Goal: Information Seeking & Learning: Find specific fact

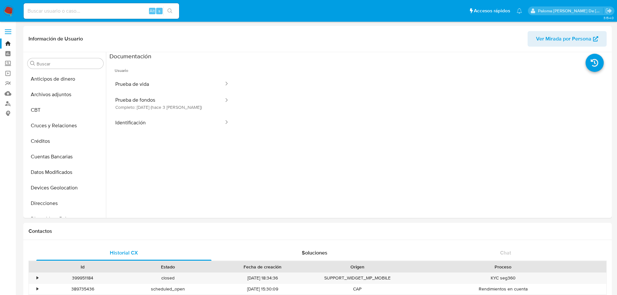
select select "10"
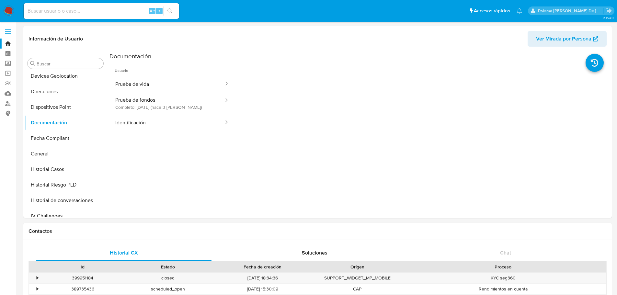
click at [6, 12] on img at bounding box center [8, 11] width 11 height 11
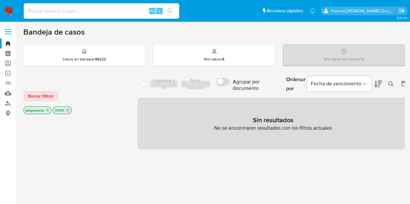
click at [85, 10] on input at bounding box center [102, 11] width 156 height 8
paste input "2624760575"
type input "2624760575"
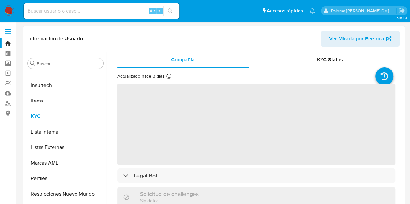
scroll to position [274, 0]
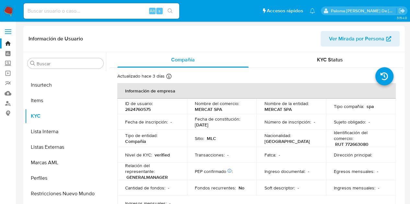
select select "10"
click at [322, 60] on span "KYC Status" at bounding box center [330, 59] width 26 height 7
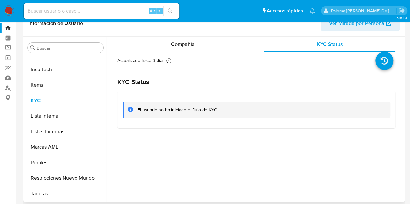
scroll to position [0, 0]
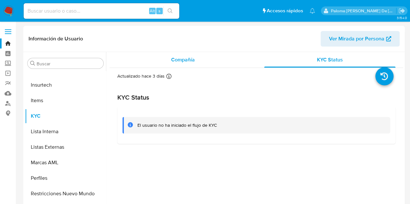
click at [200, 61] on div "Compañía" at bounding box center [182, 60] width 131 height 16
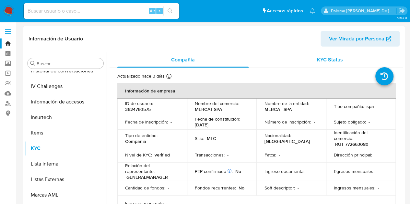
click at [333, 57] on span "KYC Status" at bounding box center [330, 59] width 26 height 7
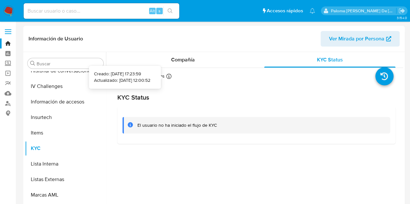
click at [168, 78] on icon at bounding box center [168, 76] width 5 height 5
click at [88, 11] on input at bounding box center [102, 11] width 156 height 8
paste input "10:33 831957873"
drag, startPoint x: 39, startPoint y: 11, endPoint x: 0, endPoint y: 8, distance: 39.0
click at [0, 8] on nav "Pausado Ver notificaciones 10:33 831957873 Alt s Accesos rápidos Presiona las s…" at bounding box center [205, 11] width 410 height 22
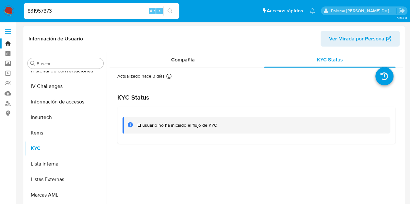
type input "831957873"
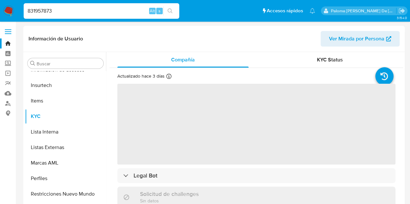
scroll to position [274, 0]
click at [323, 60] on span "KYC Status" at bounding box center [330, 59] width 26 height 7
select select "10"
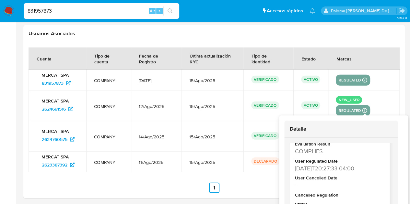
scroll to position [140, 0]
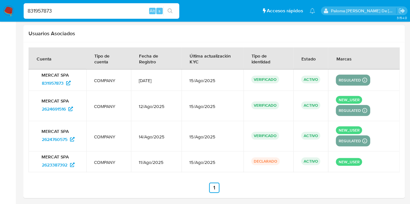
click at [388, 98] on div "new_user regulated Detalle MLC OPERADOR Evaluation Result COMPLIES User Regulat…" at bounding box center [364, 106] width 56 height 20
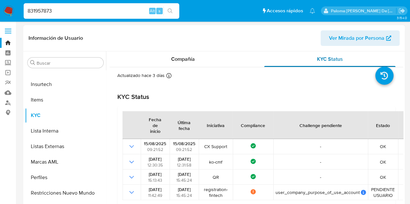
scroll to position [0, 0]
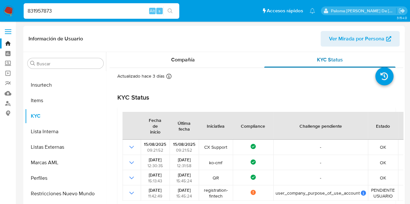
click at [330, 59] on span "KYC Status" at bounding box center [330, 59] width 26 height 7
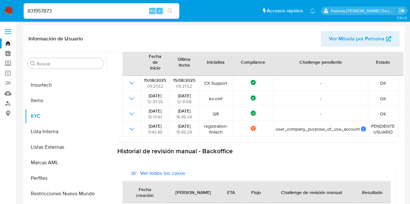
scroll to position [65, 0]
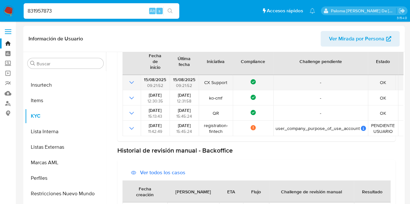
click at [130, 84] on icon "Mostrar operación" at bounding box center [132, 83] width 8 height 8
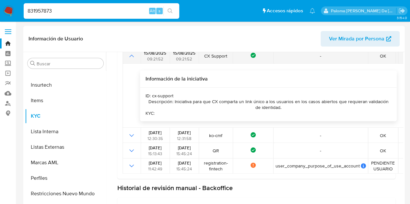
scroll to position [97, 0]
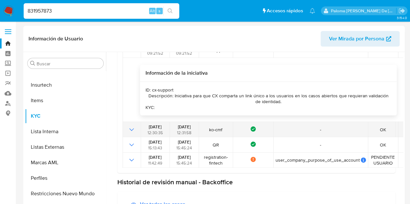
click at [130, 133] on icon "Mostrar operación" at bounding box center [132, 130] width 8 height 8
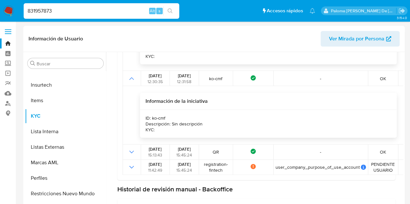
scroll to position [194, 0]
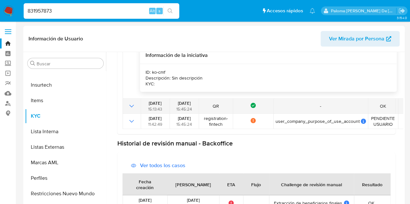
click at [131, 107] on icon "Mostrar operación" at bounding box center [131, 106] width 5 height 3
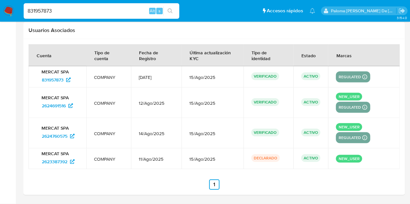
scroll to position [813, 0]
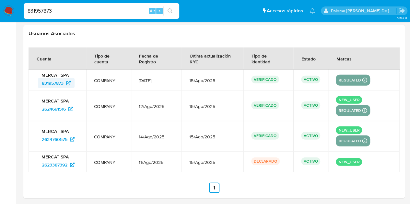
drag, startPoint x: 38, startPoint y: 82, endPoint x: 64, endPoint y: 81, distance: 26.9
click at [64, 81] on div "MERCAT SPA 831957873" at bounding box center [57, 80] width 42 height 16
click at [55, 78] on span "831957873" at bounding box center [53, 83] width 22 height 10
click at [7, 12] on img at bounding box center [8, 11] width 11 height 11
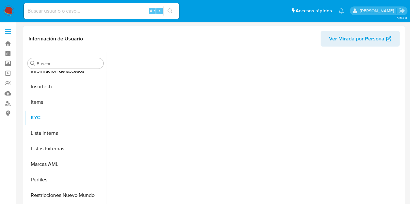
scroll to position [274, 0]
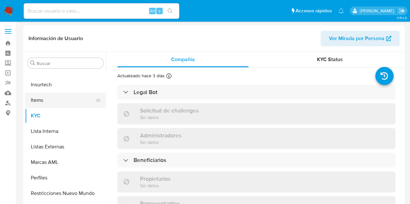
select select "10"
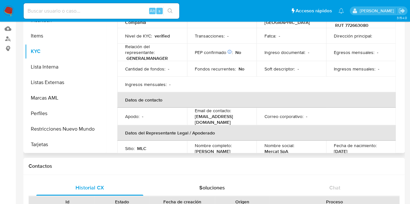
scroll to position [65, 0]
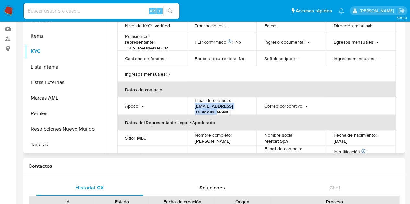
drag, startPoint x: 249, startPoint y: 108, endPoint x: 193, endPoint y: 110, distance: 55.4
click at [193, 110] on td "Email de contacto : integraciones@mercat.cl" at bounding box center [222, 107] width 70 height 18
copy p "integraciones@mercat.cl"
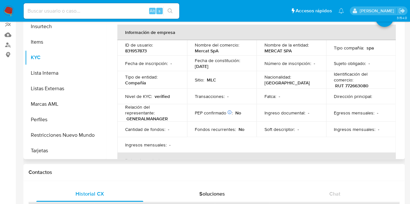
scroll to position [0, 0]
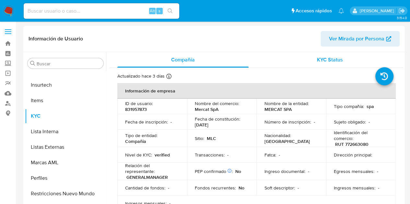
click at [330, 58] on span "KYC Status" at bounding box center [330, 59] width 26 height 7
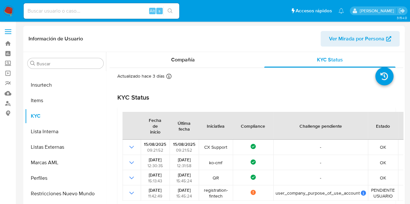
scroll to position [32, 0]
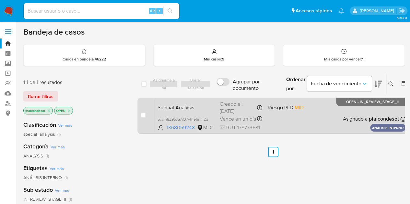
click at [194, 109] on span "Special Analysis" at bounding box center [186, 107] width 57 height 8
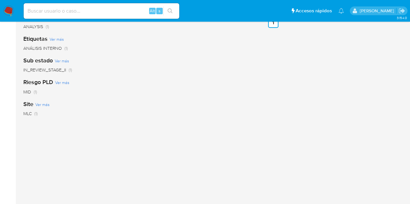
drag, startPoint x: 253, startPoint y: 154, endPoint x: 252, endPoint y: 148, distance: 5.6
click at [253, 150] on div "select-all-cases-checkbox Asignarme a mí Borrar selección Agrupar por documento…" at bounding box center [272, 91] width 271 height 294
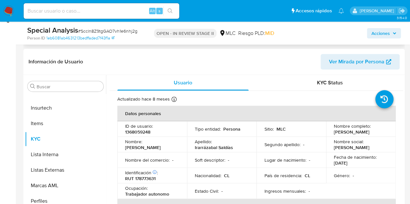
scroll to position [97, 0]
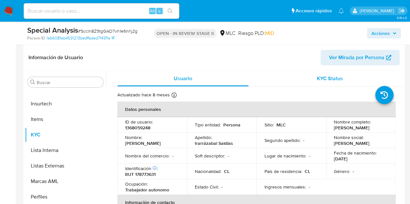
select select "10"
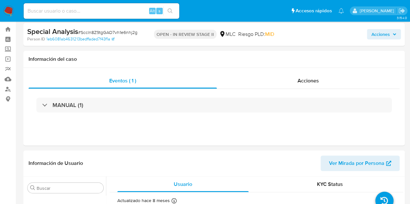
scroll to position [0, 0]
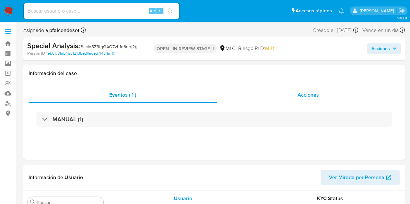
click at [307, 99] on div "Acciones" at bounding box center [308, 96] width 183 height 16
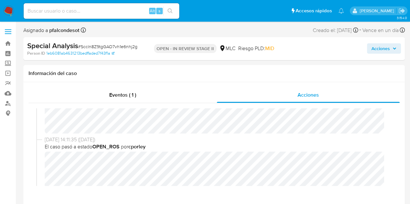
scroll to position [97, 0]
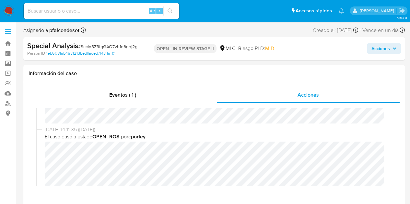
click at [384, 47] on span "Acciones" at bounding box center [380, 48] width 18 height 10
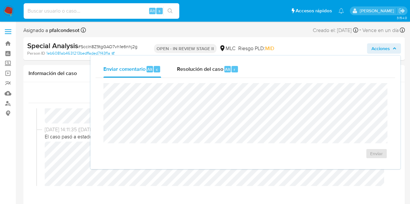
click at [96, 9] on input at bounding box center [102, 11] width 156 height 8
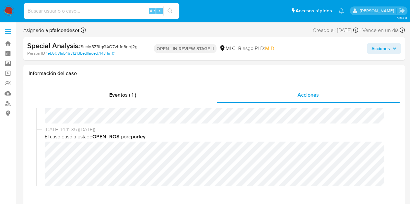
paste input "831957873"
type input "831957873"
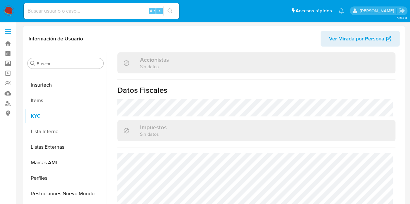
scroll to position [273, 0]
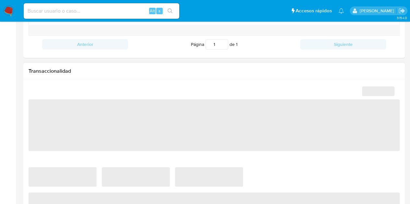
select select "10"
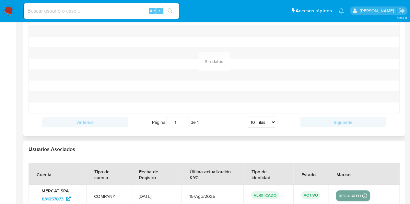
scroll to position [813, 0]
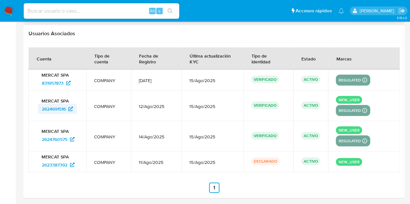
click at [63, 106] on span "2624691516" at bounding box center [54, 109] width 24 height 10
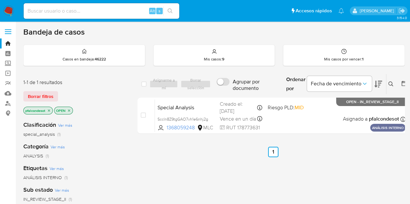
click at [144, 86] on div "select-all-cases-checkbox" at bounding box center [143, 84] width 5 height 6
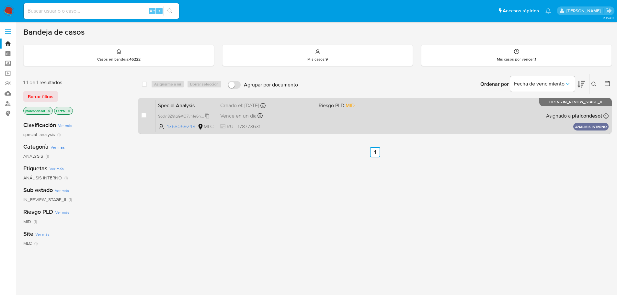
click at [180, 114] on span "Sccln8Z9tgGAO7vh1e6nhj2g" at bounding box center [183, 115] width 51 height 7
click at [215, 99] on div "Special Analysis Sccln8Z9tgGAO7vh1e6nhj2g Copiado Copiado 1368059248 MLC Riesgo…" at bounding box center [382, 115] width 453 height 33
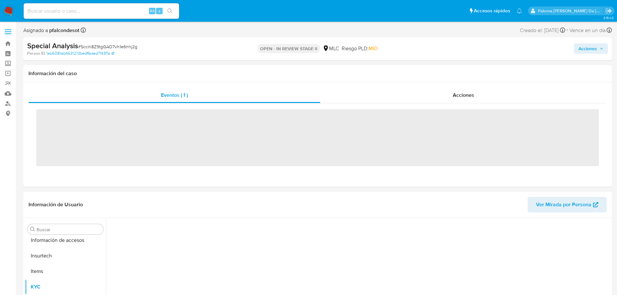
scroll to position [274, 0]
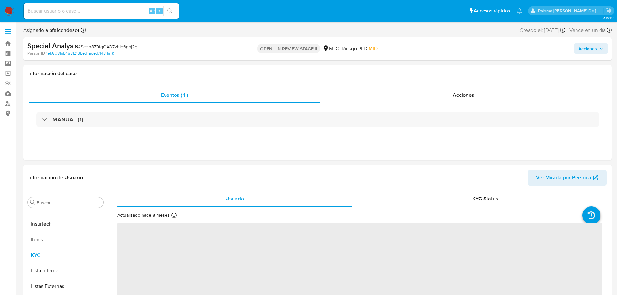
click at [589, 46] on span "Acciones" at bounding box center [588, 48] width 18 height 10
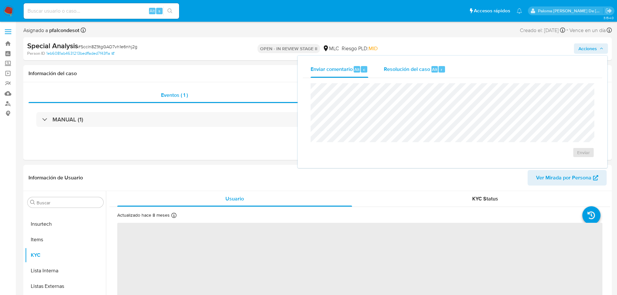
click at [418, 69] on span "Resolución del caso" at bounding box center [407, 68] width 46 height 7
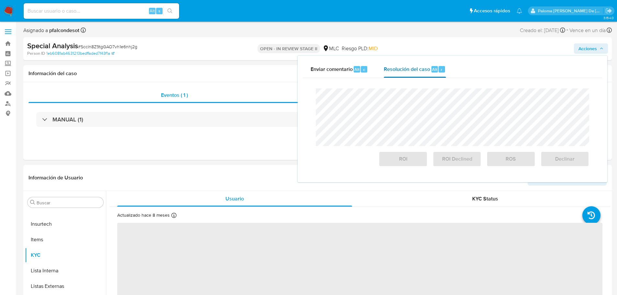
select select "10"
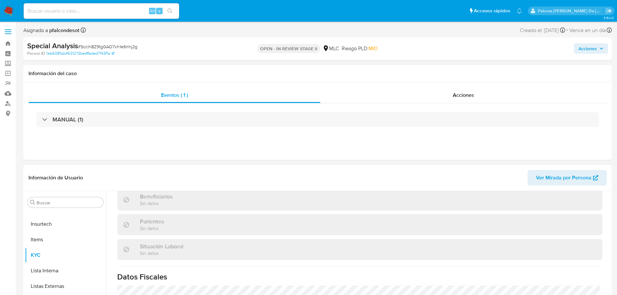
scroll to position [363, 0]
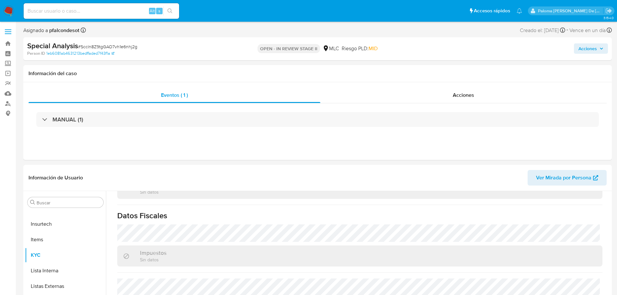
click at [584, 49] on span "Acciones" at bounding box center [588, 48] width 18 height 10
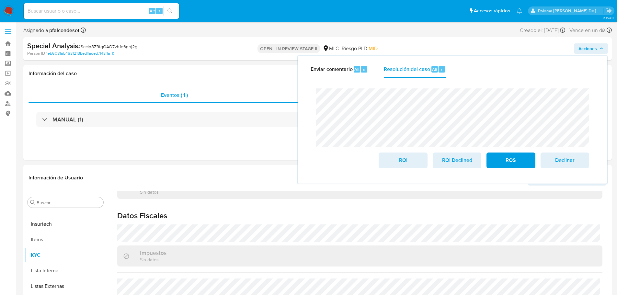
click at [302, 100] on div "Enviar comentario Alt c Resolución del caso Alt r Cierre de caso ROI ROI Declin…" at bounding box center [453, 120] width 310 height 128
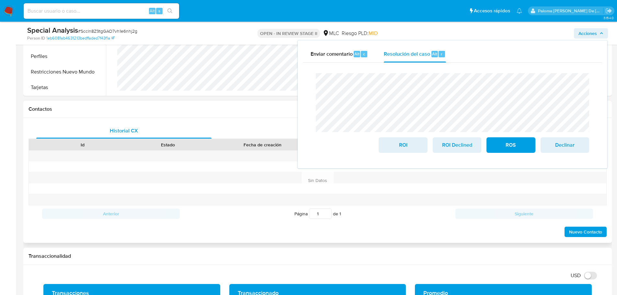
scroll to position [97, 0]
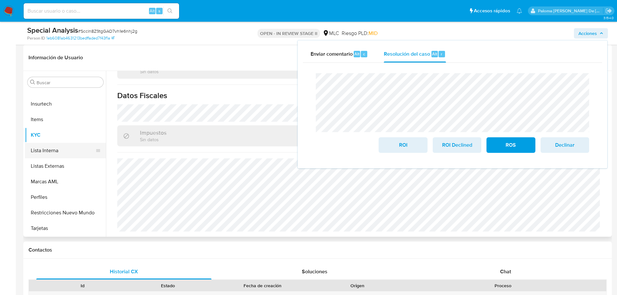
click at [52, 147] on button "Lista Interna" at bounding box center [63, 151] width 76 height 16
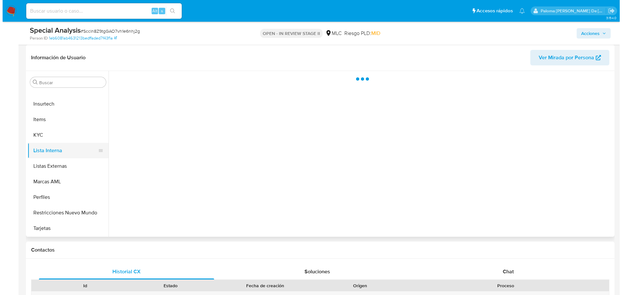
scroll to position [0, 0]
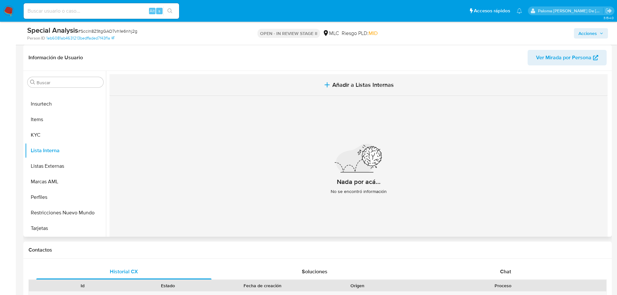
click at [386, 83] on span "Añadir a Listas Internas" at bounding box center [364, 84] width 62 height 7
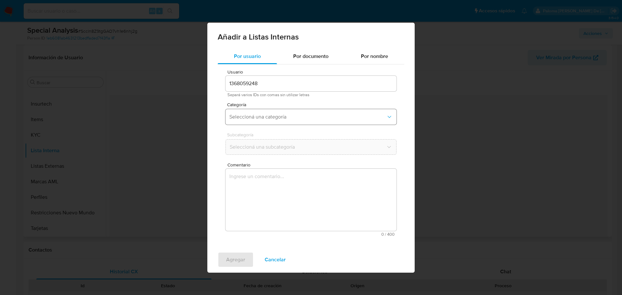
click at [252, 115] on span "Seleccioná una categoría" at bounding box center [307, 117] width 157 height 6
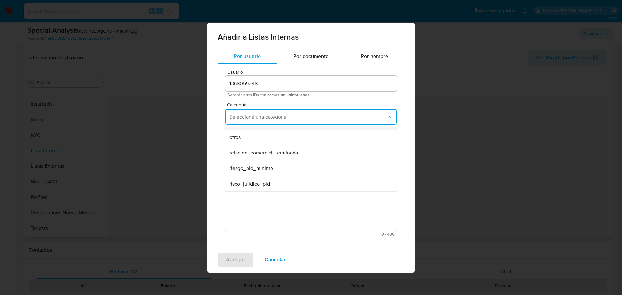
scroll to position [169, 0]
click at [309, 55] on span "Por documento" at bounding box center [310, 56] width 35 height 7
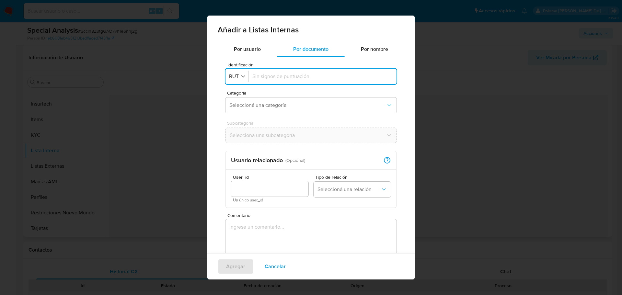
click at [242, 47] on span "Por usuario" at bounding box center [247, 48] width 27 height 7
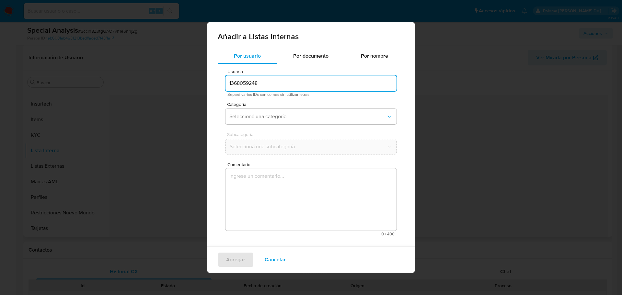
click at [298, 62] on div "Por documento" at bounding box center [311, 56] width 68 height 16
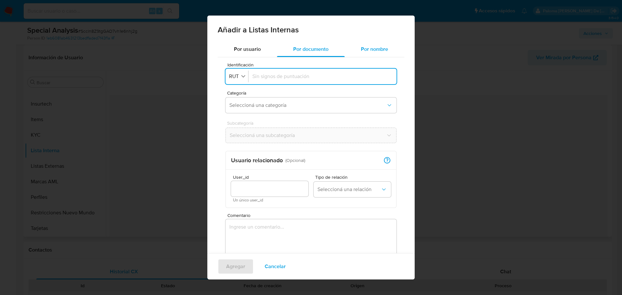
click at [365, 50] on span "Por nombre" at bounding box center [374, 48] width 27 height 7
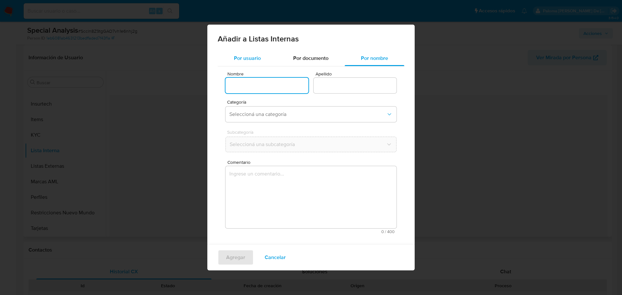
click at [247, 58] on span "Por usuario" at bounding box center [247, 57] width 27 height 7
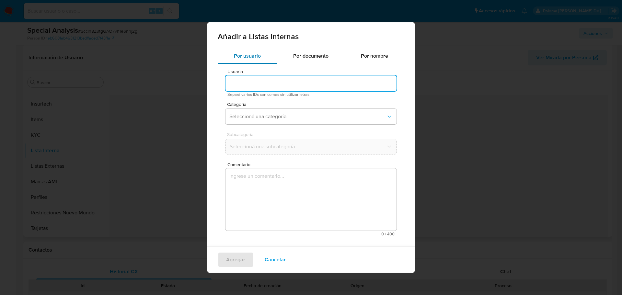
type input "1368059248"
click at [268, 115] on span "Seleccioná una categoría" at bounding box center [307, 116] width 157 height 6
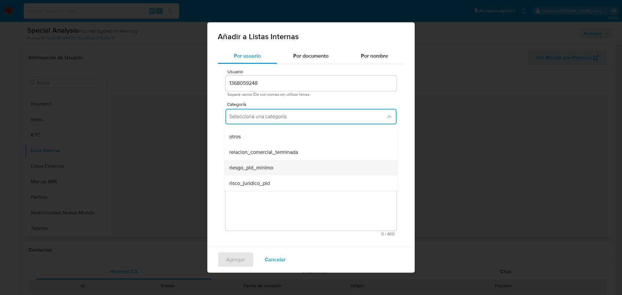
click at [265, 167] on span "riesgo_pld_minimo" at bounding box center [251, 168] width 44 height 6
click at [281, 147] on span "Seleccioná una subcategoría" at bounding box center [307, 147] width 157 height 6
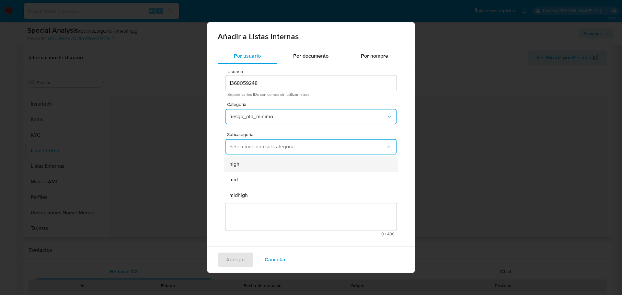
click at [240, 163] on div "high" at bounding box center [308, 165] width 159 height 16
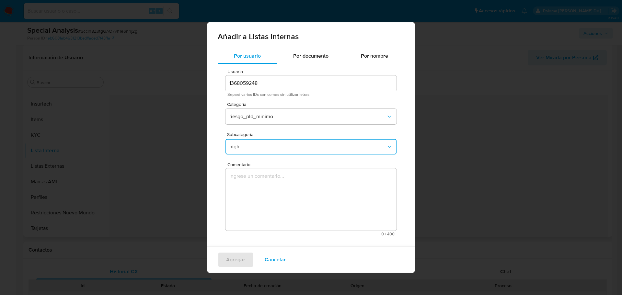
click at [292, 193] on textarea "Comentario" at bounding box center [311, 200] width 171 height 62
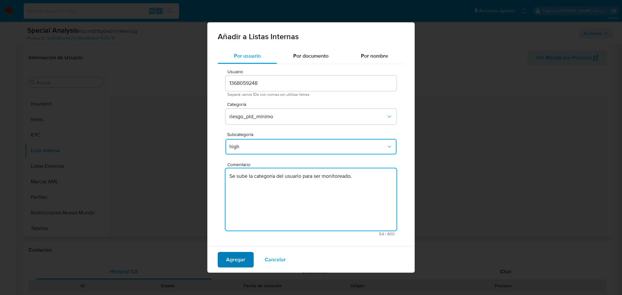
type textarea "Se sube la categoría del usuario para ser monitoreado."
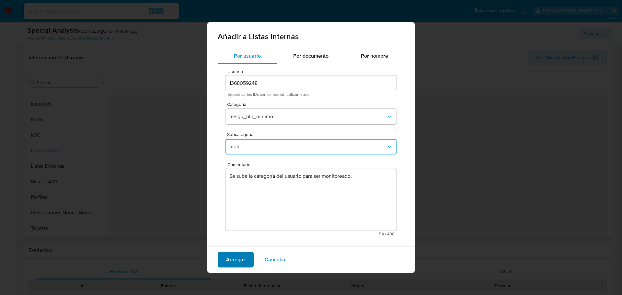
click at [242, 257] on span "Agregar" at bounding box center [235, 260] width 19 height 14
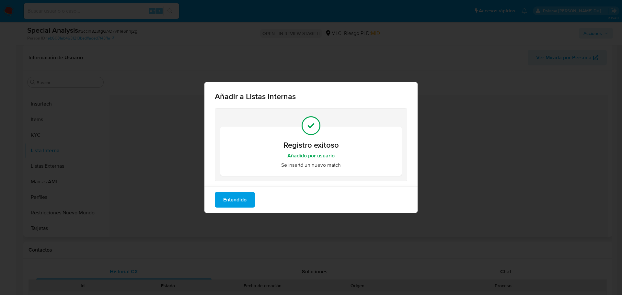
click at [233, 197] on span "Entendido" at bounding box center [234, 200] width 23 height 14
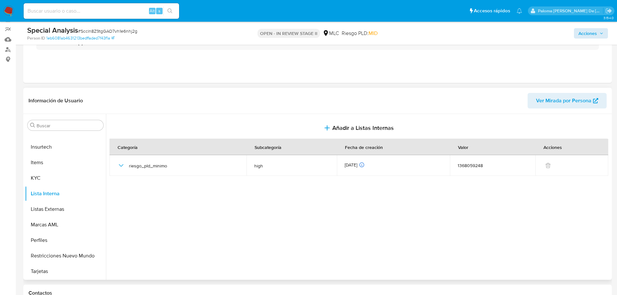
scroll to position [0, 0]
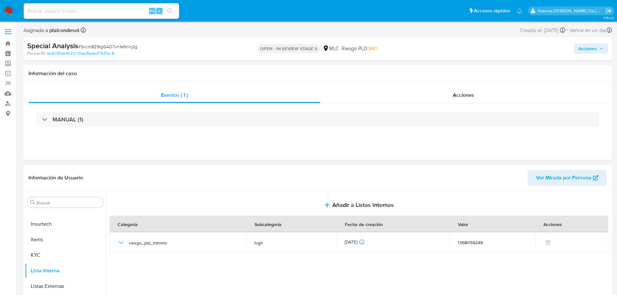
click at [592, 47] on span "Acciones" at bounding box center [588, 48] width 18 height 10
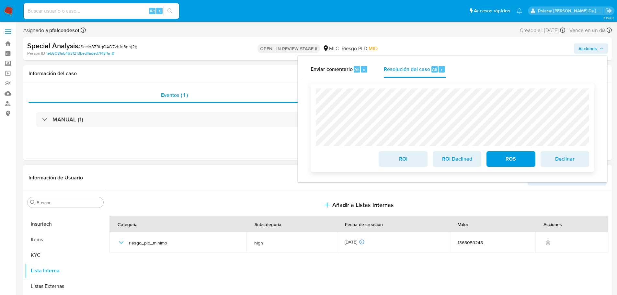
click at [402, 161] on span "ROI" at bounding box center [403, 159] width 32 height 14
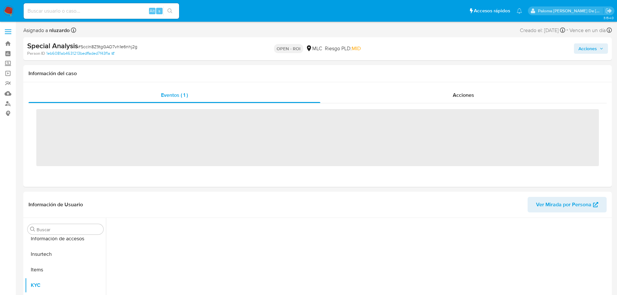
scroll to position [274, 0]
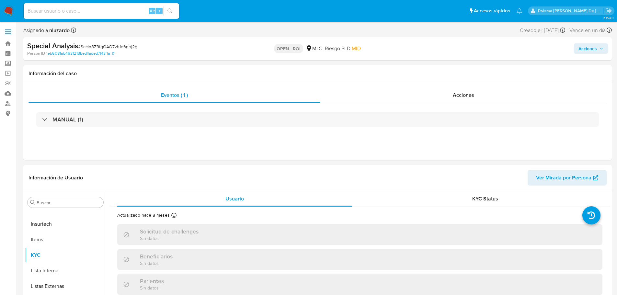
select select "10"
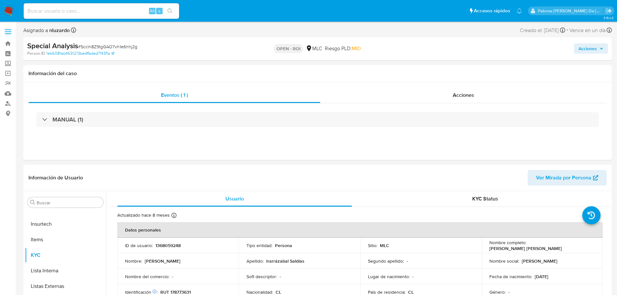
click at [589, 48] on span "Acciones" at bounding box center [588, 48] width 18 height 10
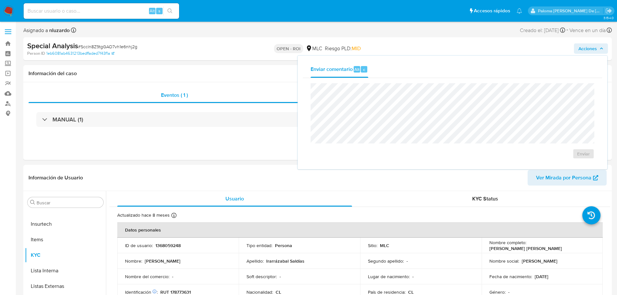
click at [346, 40] on div "Special Analysis # Sccln8Z9tgGAO7vh1e6nhj2g Person ID 1eb6081ab4631213bedffaded…" at bounding box center [317, 48] width 589 height 23
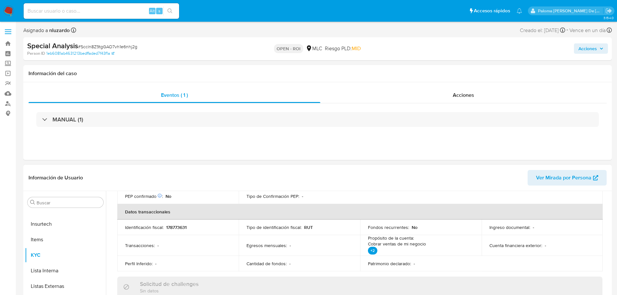
scroll to position [130, 0]
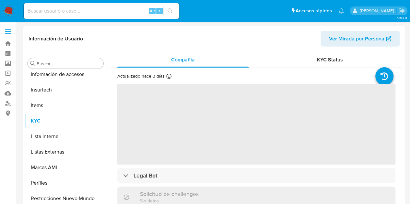
scroll to position [274, 0]
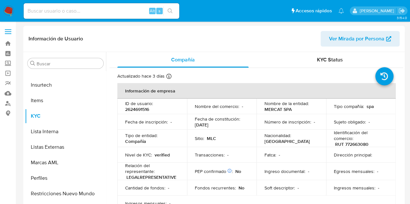
select select "10"
drag, startPoint x: 145, startPoint y: 111, endPoint x: 123, endPoint y: 110, distance: 21.4
click at [123, 110] on td "ID de usuario : 2624691516" at bounding box center [152, 107] width 70 height 16
copy p "2624691516"
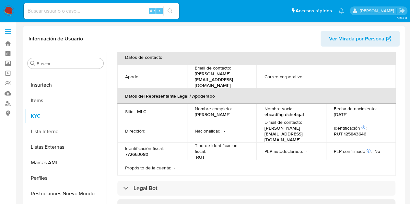
scroll to position [194, 0]
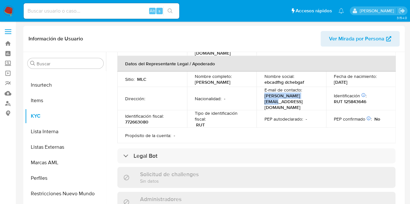
drag, startPoint x: 308, startPoint y: 99, endPoint x: 263, endPoint y: 99, distance: 44.7
click at [264, 99] on div "E-mail de contacto : [PERSON_NAME][EMAIL_ADDRESS][DOMAIN_NAME]" at bounding box center [291, 98] width 54 height 23
copy p "[PERSON_NAME][EMAIL_ADDRESS][DOMAIN_NAME]"
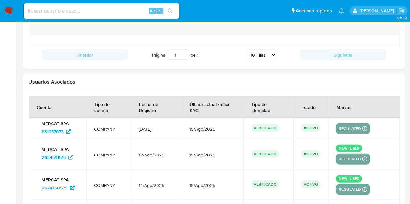
scroll to position [711, 0]
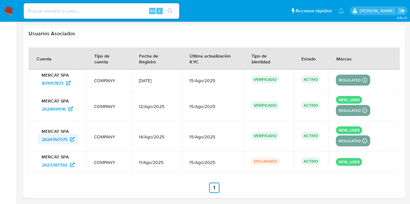
click at [53, 137] on span "2624760575" at bounding box center [55, 139] width 26 height 10
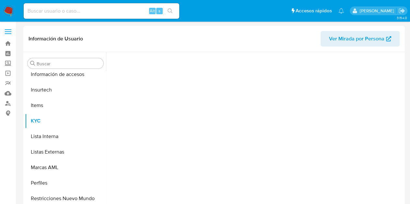
scroll to position [274, 0]
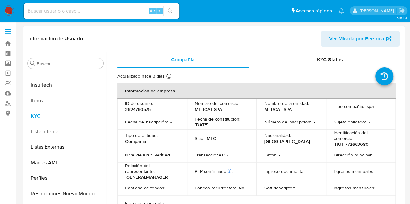
select select "10"
drag, startPoint x: 153, startPoint y: 110, endPoint x: 125, endPoint y: 109, distance: 27.9
click at [125, 109] on div "ID de usuario : 2624760575" at bounding box center [152, 107] width 54 height 12
copy p "2624760575"
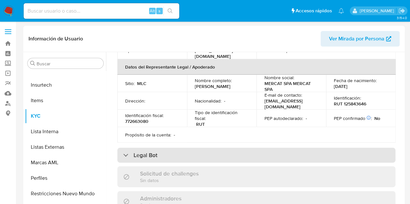
scroll to position [162, 0]
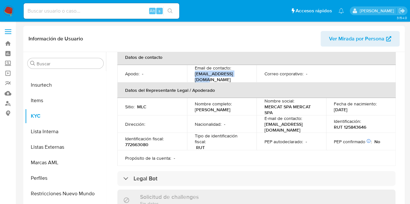
drag, startPoint x: 241, startPoint y: 76, endPoint x: 194, endPoint y: 77, distance: 47.3
click at [195, 77] on div "Email de contacto : [EMAIL_ADDRESS][DOMAIN_NAME]" at bounding box center [222, 74] width 54 height 18
copy p "[EMAIL_ADDRESS][DOMAIN_NAME]"
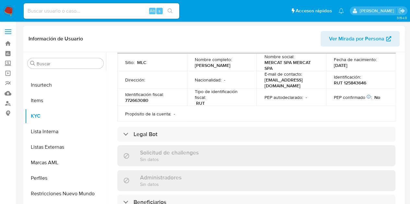
scroll to position [0, 0]
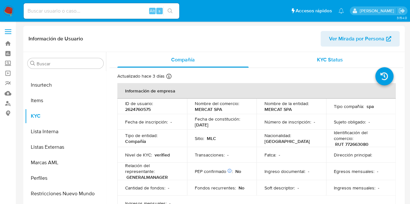
click at [333, 59] on span "KYC Status" at bounding box center [330, 59] width 26 height 7
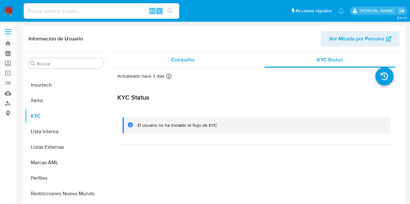
click at [189, 59] on span "Compañía" at bounding box center [183, 59] width 24 height 7
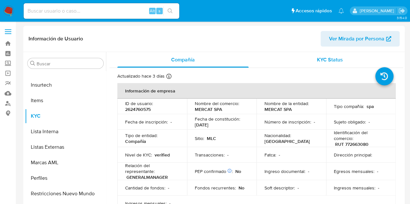
click at [333, 60] on span "KYC Status" at bounding box center [330, 59] width 26 height 7
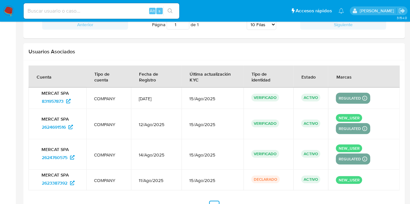
scroll to position [711, 0]
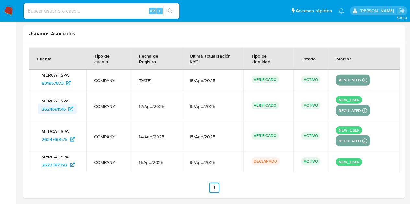
click at [54, 104] on span "2624691516" at bounding box center [54, 109] width 24 height 10
click at [85, 13] on input at bounding box center [102, 11] width 156 height 8
paste input "1934224877"
type input "1934224877"
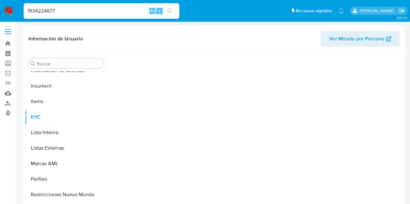
scroll to position [274, 0]
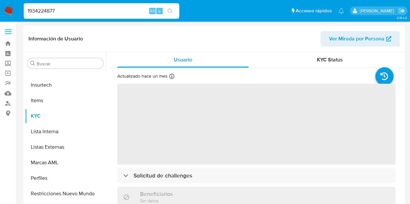
select select "10"
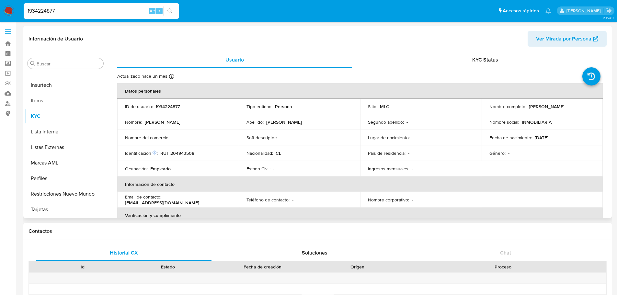
click at [414, 63] on span "KYC Status" at bounding box center [486, 59] width 26 height 7
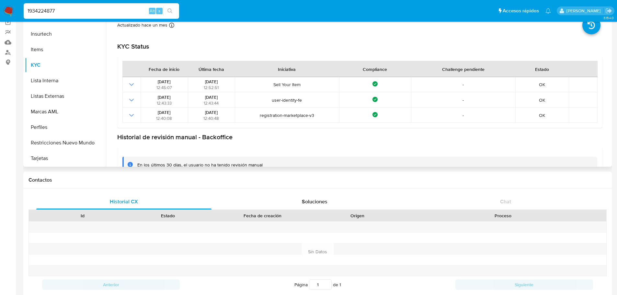
scroll to position [0, 0]
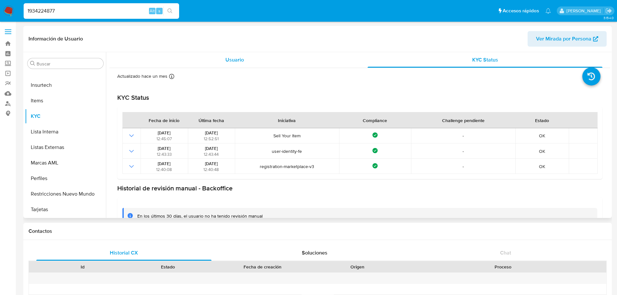
click at [252, 61] on div "Usuario" at bounding box center [234, 60] width 235 height 16
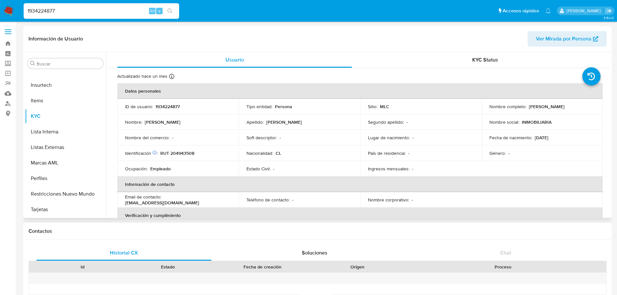
drag, startPoint x: 225, startPoint y: 174, endPoint x: 370, endPoint y: 191, distance: 145.8
click at [332, 189] on table "Datos personales ID de usuario : 1934224877 Tipo entidad : Persona Sitio : MLC …" at bounding box center [360, 199] width 486 height 233
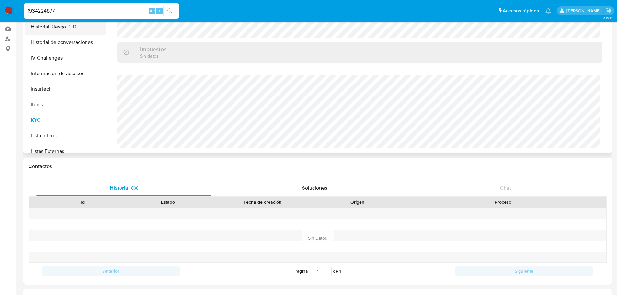
scroll to position [112, 0]
click at [41, 70] on button "Fecha Compliant" at bounding box center [63, 74] width 76 height 16
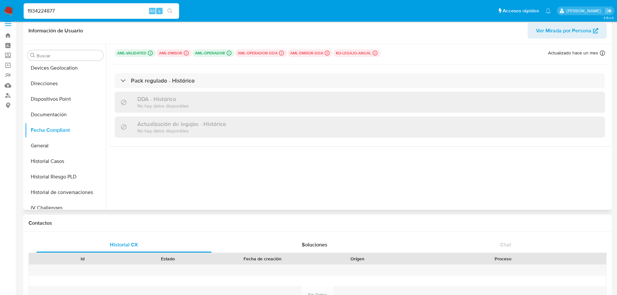
scroll to position [0, 0]
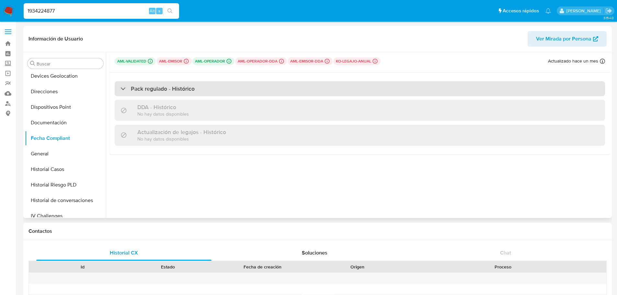
click at [169, 90] on h3 "Pack regulado - Histórico" at bounding box center [163, 88] width 64 height 7
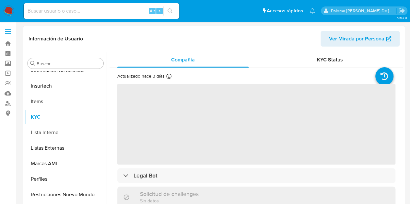
scroll to position [274, 0]
click at [324, 62] on span "KYC Status" at bounding box center [330, 59] width 26 height 7
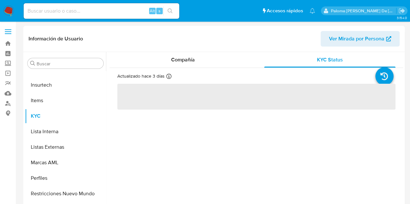
select select "10"
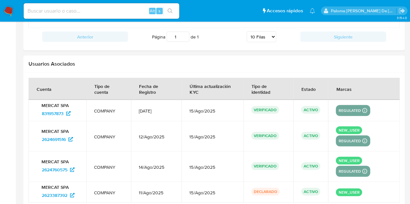
scroll to position [711, 0]
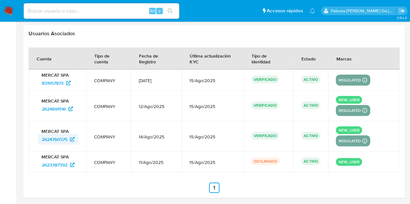
click at [51, 138] on span "2624760575" at bounding box center [55, 139] width 26 height 10
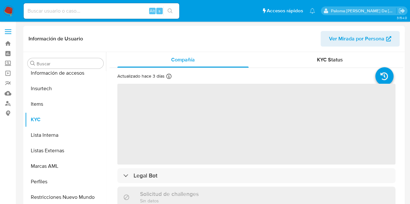
scroll to position [274, 0]
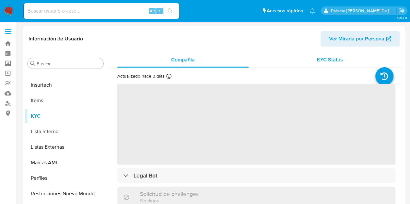
click at [328, 57] on span "KYC Status" at bounding box center [330, 59] width 26 height 7
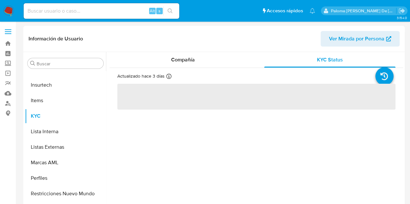
select select "10"
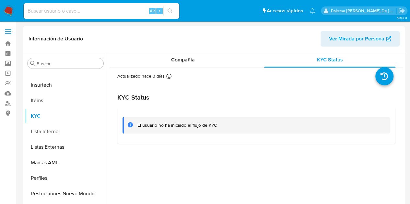
drag, startPoint x: 220, startPoint y: 127, endPoint x: 137, endPoint y: 126, distance: 83.0
click at [137, 126] on div "El usuario no ha iniciado el flujo de KYC" at bounding box center [261, 126] width 248 height 6
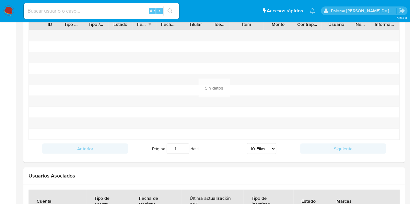
scroll to position [711, 0]
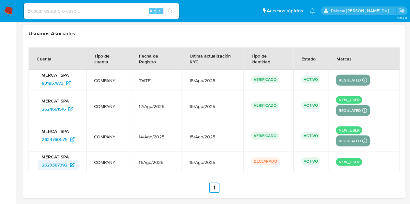
click at [59, 161] on span "2623387392" at bounding box center [55, 165] width 26 height 10
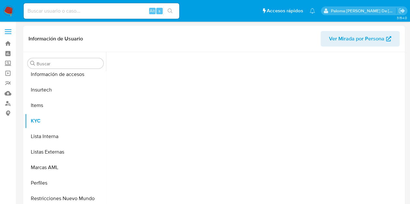
scroll to position [274, 0]
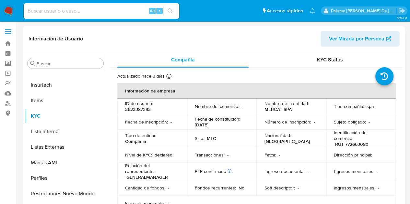
select select "10"
drag, startPoint x: 157, startPoint y: 107, endPoint x: 120, endPoint y: 109, distance: 37.3
click at [120, 109] on td "ID de usuario : 2623387392" at bounding box center [152, 107] width 70 height 16
copy p "2623387392"
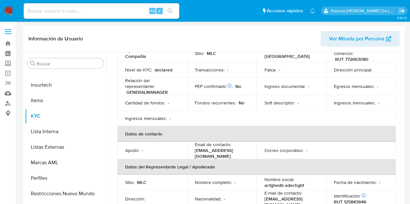
scroll to position [97, 0]
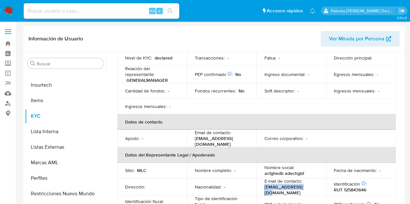
drag, startPoint x: 303, startPoint y: 190, endPoint x: 263, endPoint y: 190, distance: 40.5
click at [264, 190] on div "E-mail de contacto : [EMAIL_ADDRESS][DOMAIN_NAME]" at bounding box center [291, 188] width 54 height 18
copy p "[EMAIL_ADDRESS][DOMAIN_NAME]"
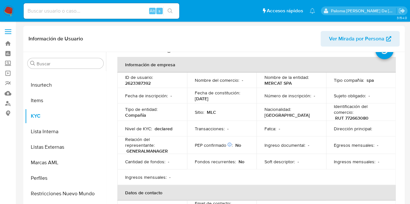
scroll to position [0, 0]
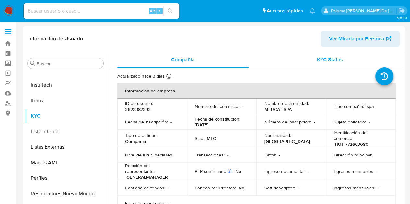
click at [326, 63] on span "KYC Status" at bounding box center [330, 59] width 26 height 7
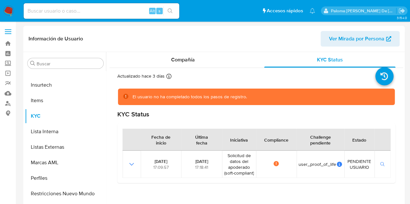
drag, startPoint x: 256, startPoint y: 96, endPoint x: 132, endPoint y: 102, distance: 124.3
click at [132, 102] on div "El usuario no ha completado todos los pasos de registro." at bounding box center [256, 97] width 277 height 17
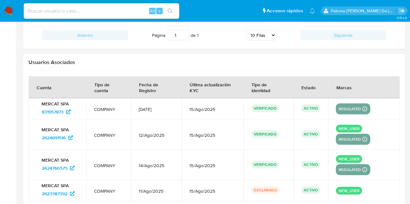
scroll to position [711, 0]
